Goal: Task Accomplishment & Management: Manage account settings

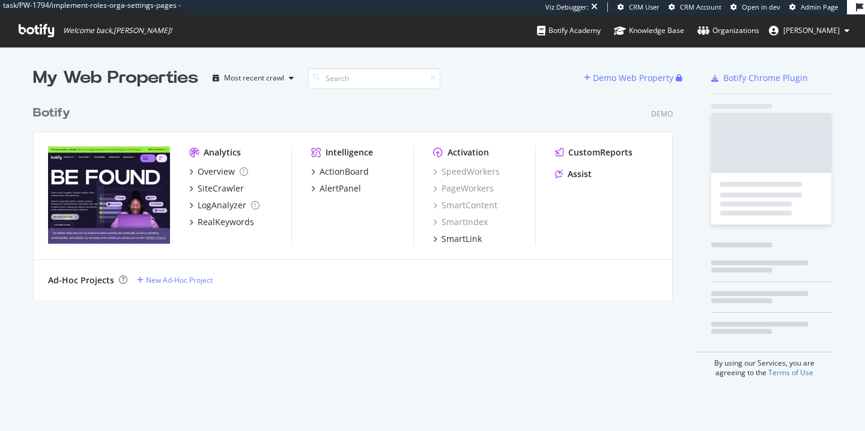
scroll to position [210, 649]
click at [121, 199] on img "grid" at bounding box center [109, 195] width 122 height 97
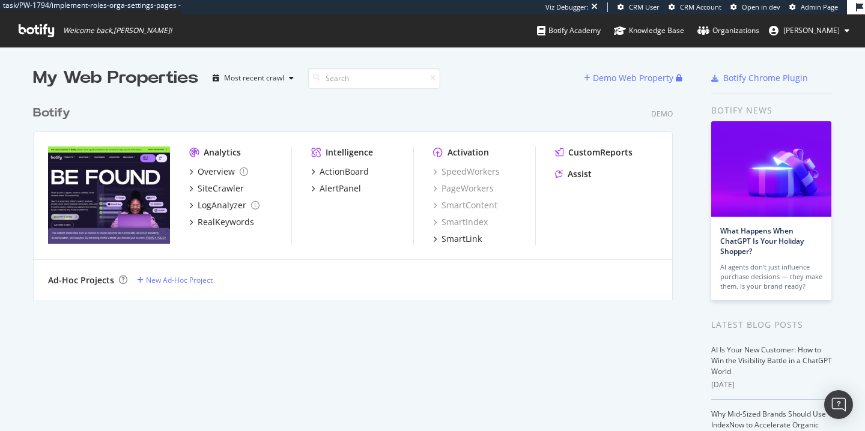
click at [832, 28] on span "alexandre" at bounding box center [811, 30] width 56 height 10
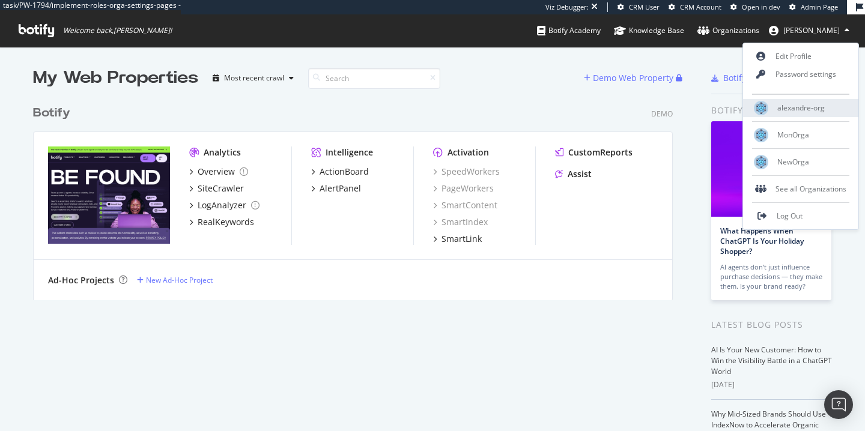
click at [794, 111] on span "alexandre-org" at bounding box center [800, 108] width 47 height 10
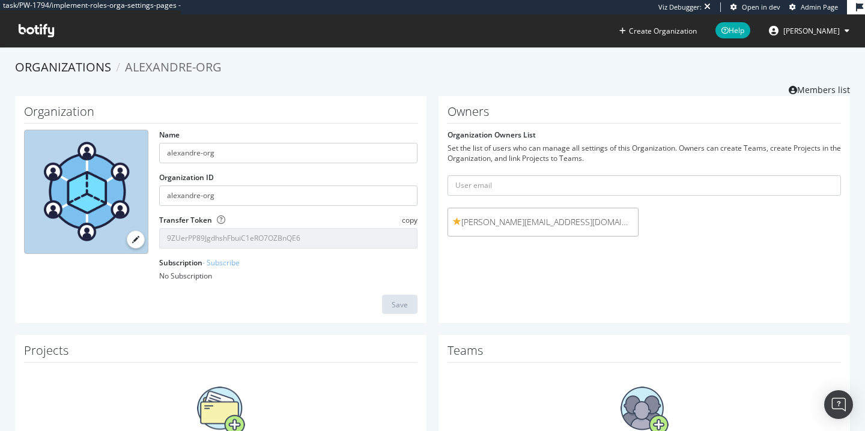
click at [823, 22] on button "alexandre" at bounding box center [809, 30] width 100 height 19
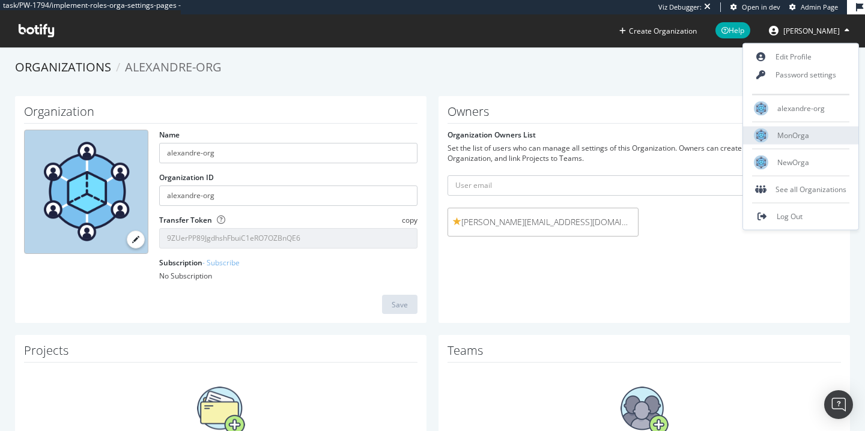
click at [801, 137] on span "MonOrga" at bounding box center [793, 135] width 32 height 10
type input "MonOrga"
type input "monorga"
type input "DfsfkOxpIlFw1yqSEsjR4ZyO6gmlvmO4"
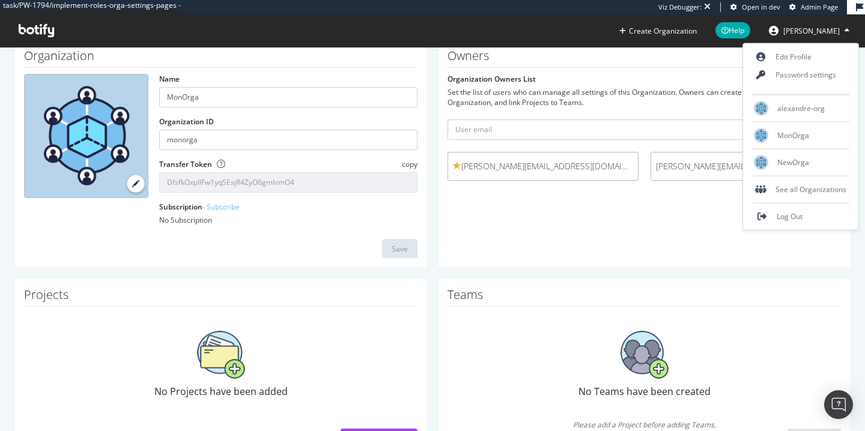
scroll to position [46, 0]
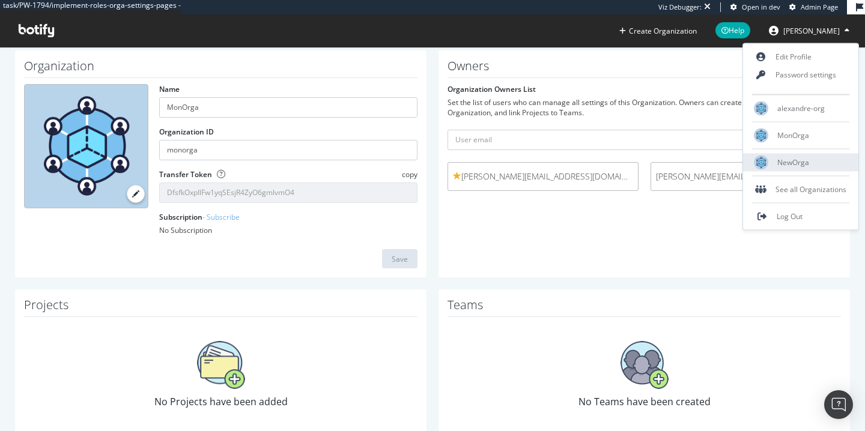
click at [790, 167] on span "NewOrga" at bounding box center [793, 162] width 32 height 10
type input "NewOrga"
type input "orga12"
type input "9iTMYWgvSFhzypFdit4vsHwwbr1cjAMB"
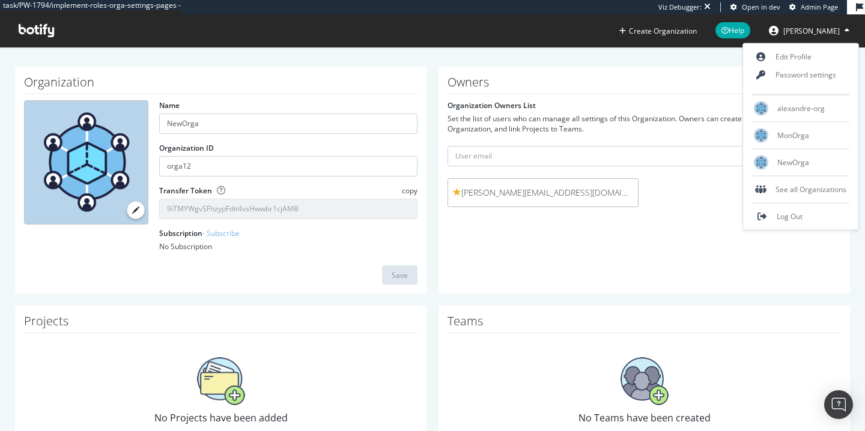
scroll to position [106, 0]
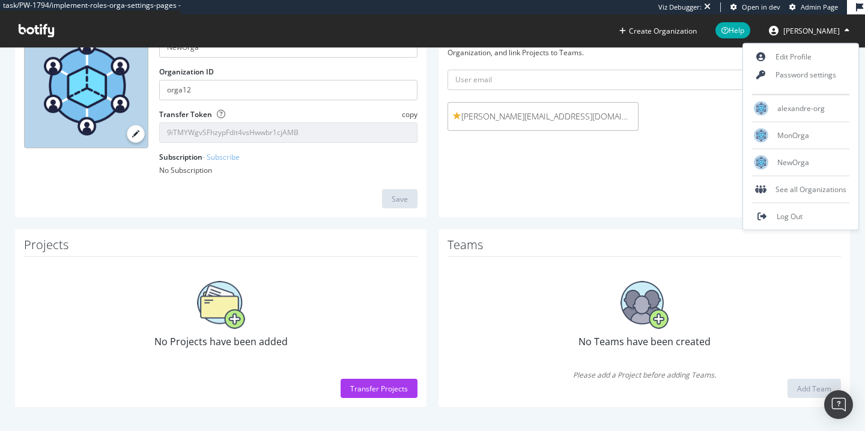
click at [631, 327] on img at bounding box center [644, 305] width 48 height 48
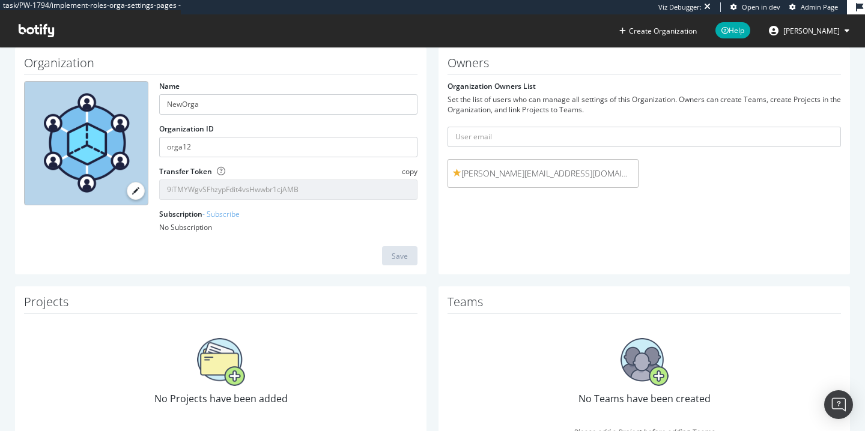
scroll to position [0, 0]
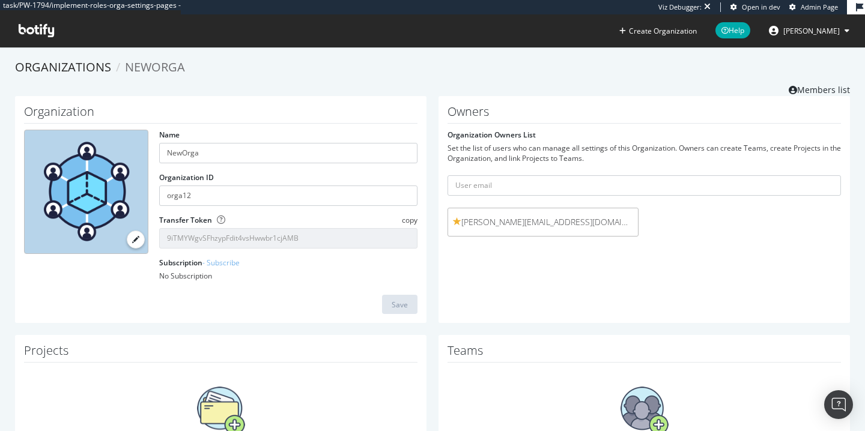
click at [817, 24] on button "alexandre" at bounding box center [809, 30] width 100 height 19
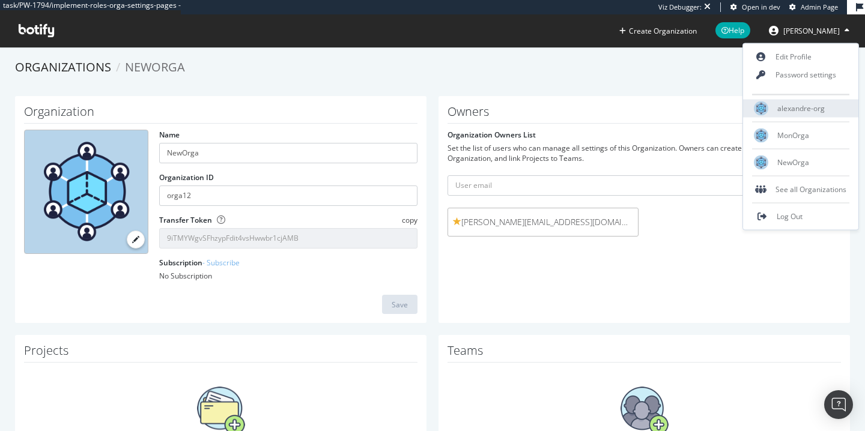
click at [792, 106] on span "alexandre-org" at bounding box center [800, 108] width 47 height 10
type input "alexandre-org"
type input "9ZUerPP89JgdhshFbuiC1eRO7OZBnQE6"
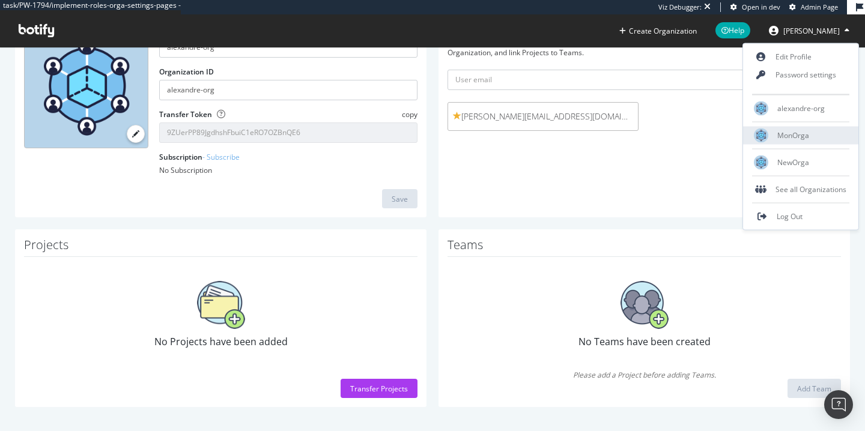
click at [796, 136] on span "MonOrga" at bounding box center [793, 135] width 32 height 10
type input "MonOrga"
type input "monorga"
type input "DfsfkOxpIlFw1yqSEsjR4ZyO6gmlvmO4"
click at [794, 154] on div "NewOrga" at bounding box center [800, 163] width 115 height 18
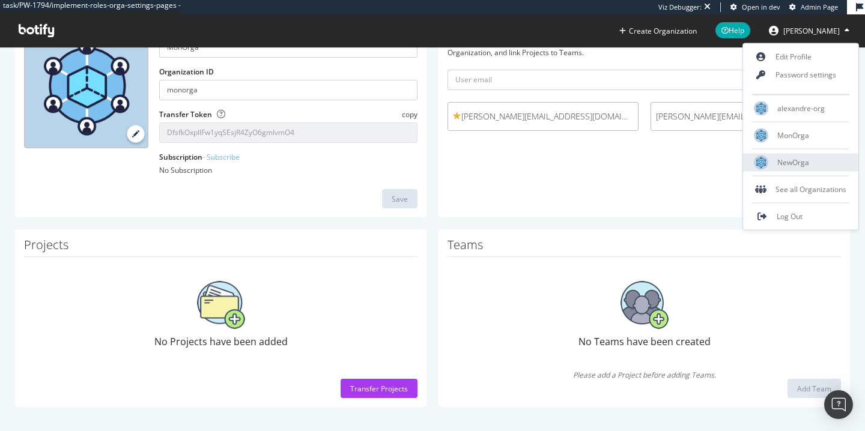
type input "NewOrga"
type input "orga12"
type input "9iTMYWgvSFhzypFdit4vsHwwbr1cjAMB"
click at [788, 113] on div "alexandre-org" at bounding box center [800, 109] width 115 height 18
type input "alexandre-org"
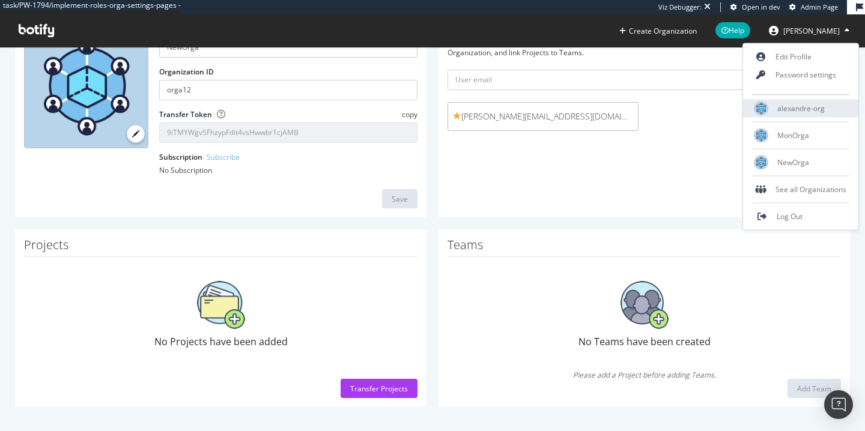
type input "alexandre-org"
type input "9ZUerPP89JgdhshFbuiC1eRO7OZBnQE6"
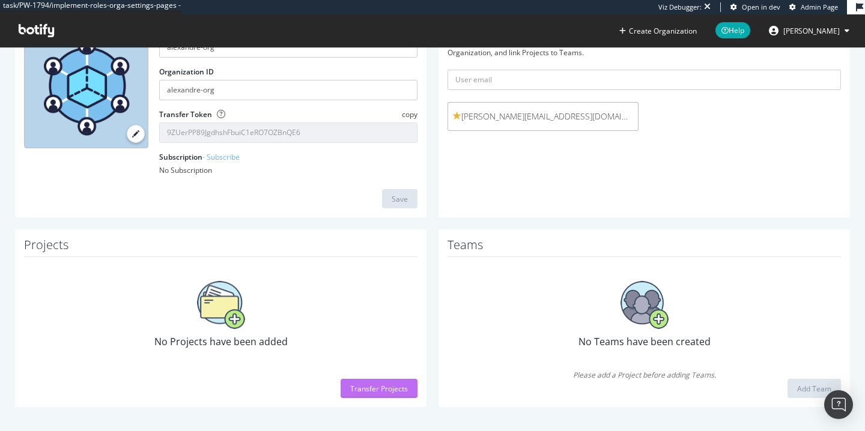
click at [384, 390] on div "Transfer Projects" at bounding box center [379, 389] width 58 height 10
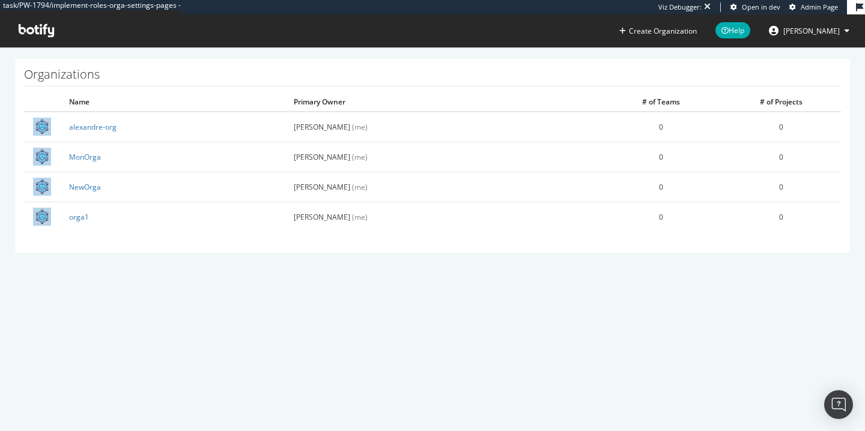
click at [36, 30] on icon at bounding box center [36, 30] width 35 height 13
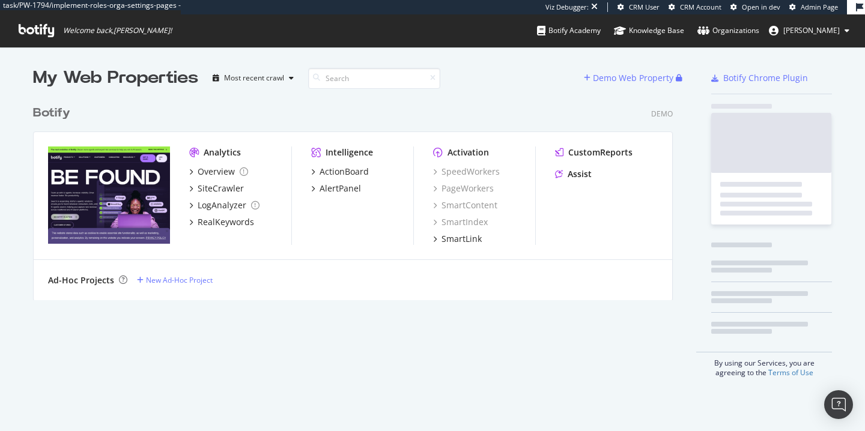
scroll to position [431, 865]
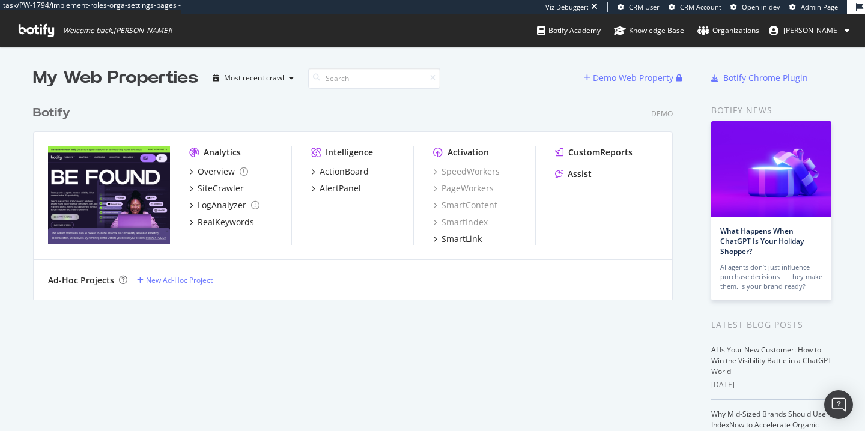
click at [52, 110] on div "Botify" at bounding box center [51, 112] width 37 height 17
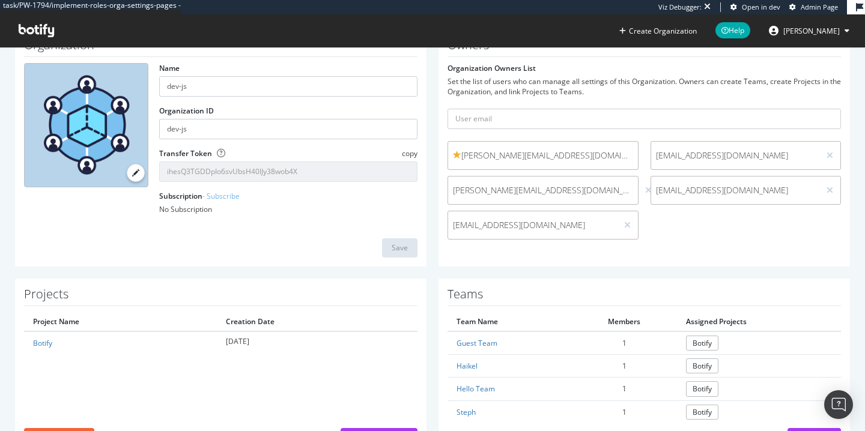
scroll to position [58, 0]
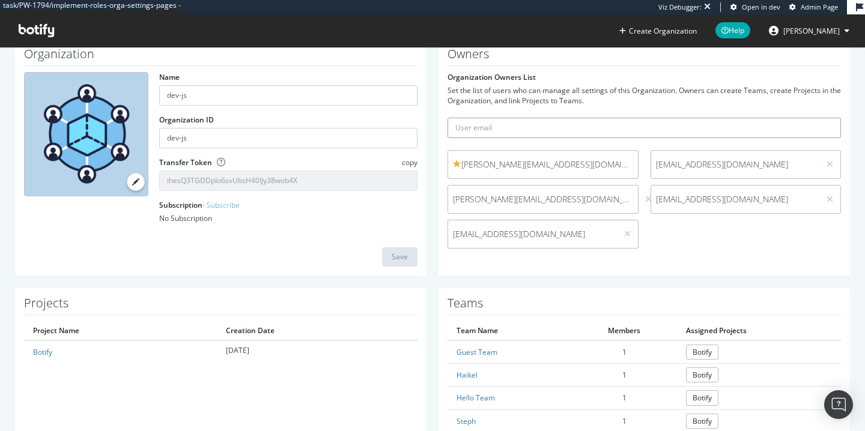
click at [525, 124] on input "text" at bounding box center [643, 128] width 393 height 20
paste input "hauswirth.alexandre+qastaging3@gmail.com"
type input "hauswirth.alexandre+qastaging3@gmail.com"
click at [820, 118] on button "submit" at bounding box center [830, 128] width 20 height 20
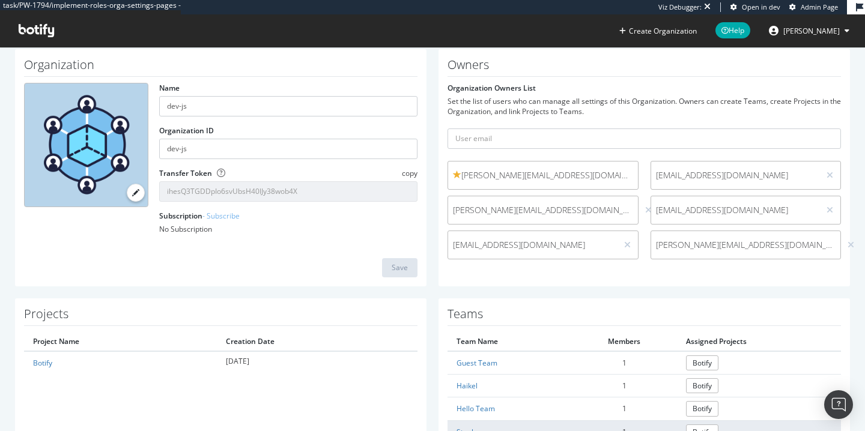
scroll to position [44, 0]
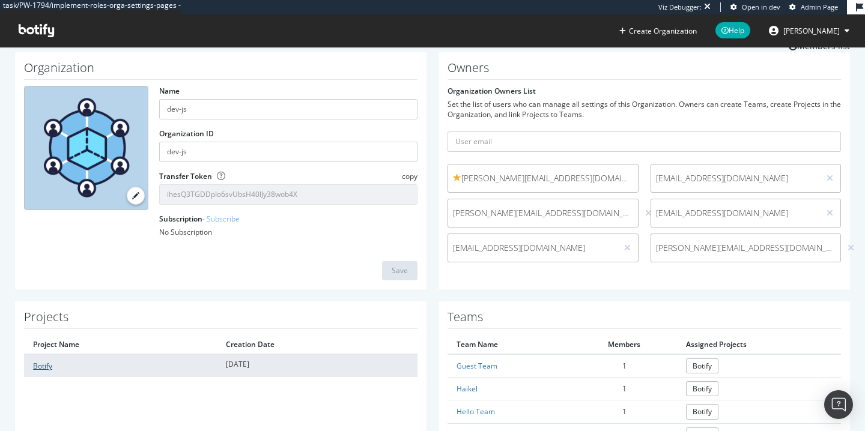
click at [44, 368] on link "Botify" at bounding box center [42, 366] width 19 height 10
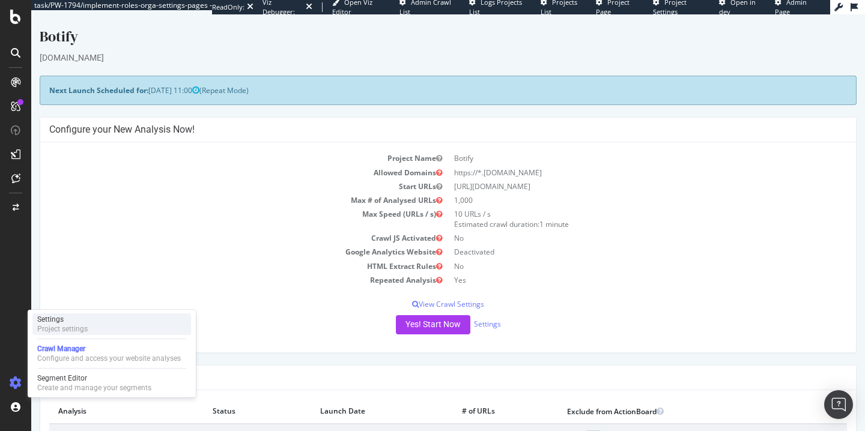
click at [72, 318] on div "Settings" at bounding box center [62, 320] width 50 height 10
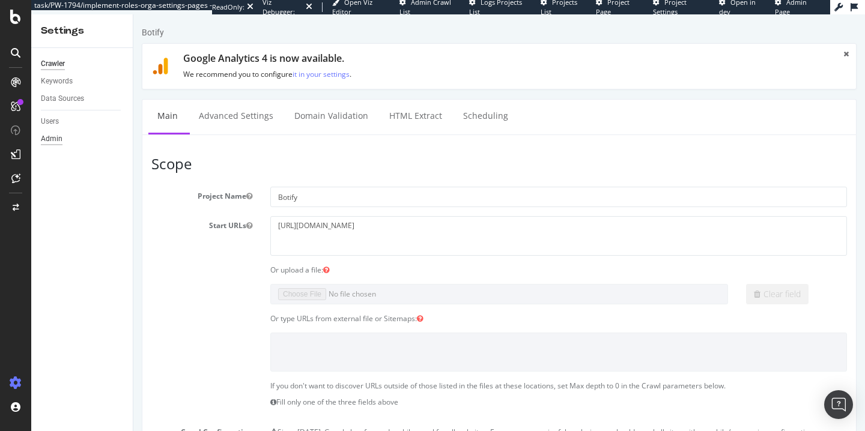
click at [47, 136] on div "Admin" at bounding box center [52, 139] width 22 height 13
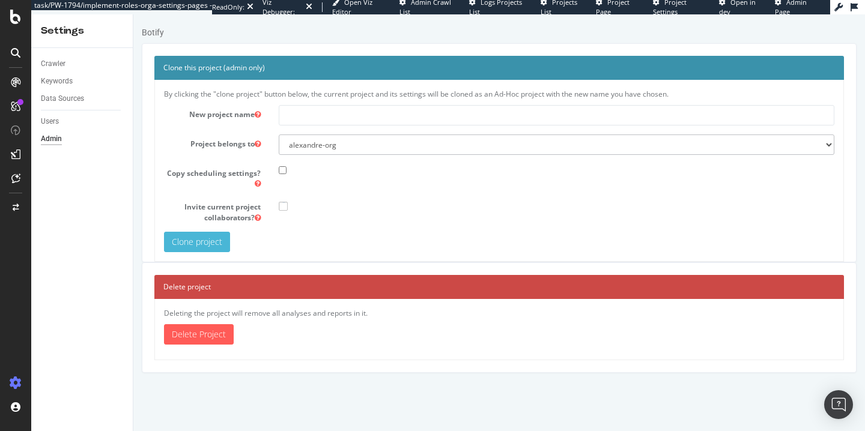
click at [46, 173] on div "Crawler Keywords Data Sources Users Admin" at bounding box center [81, 239] width 101 height 383
click at [46, 125] on div "Users" at bounding box center [50, 121] width 18 height 13
